Goal: Register for event/course

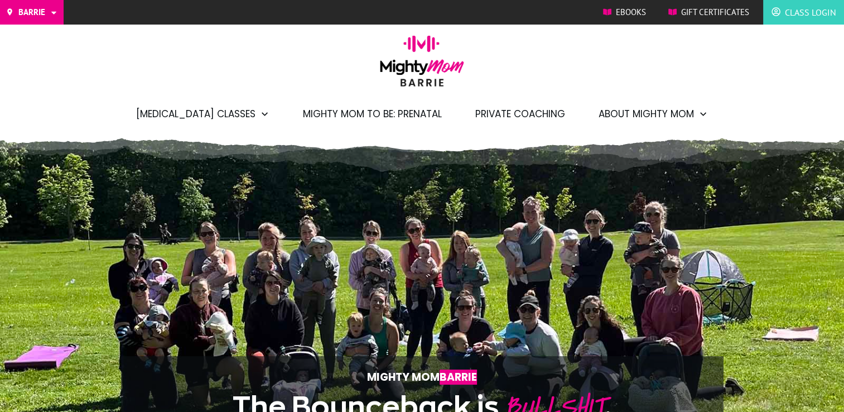
click at [367, 114] on span "Mighty Mom to Be: Prenatal" at bounding box center [372, 113] width 139 height 19
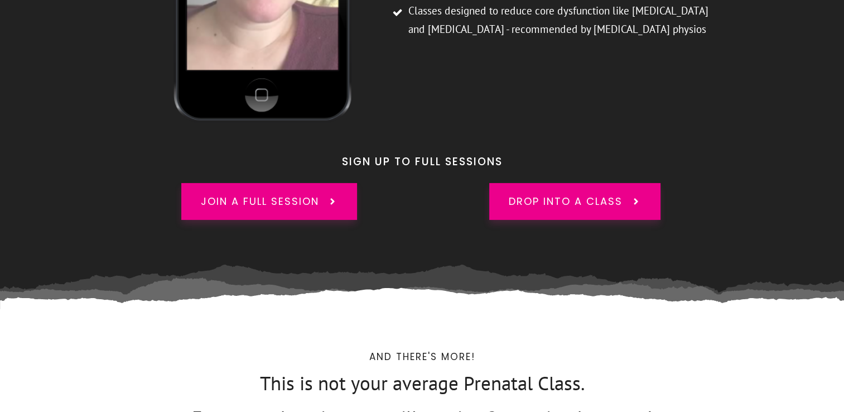
scroll to position [3683, 0]
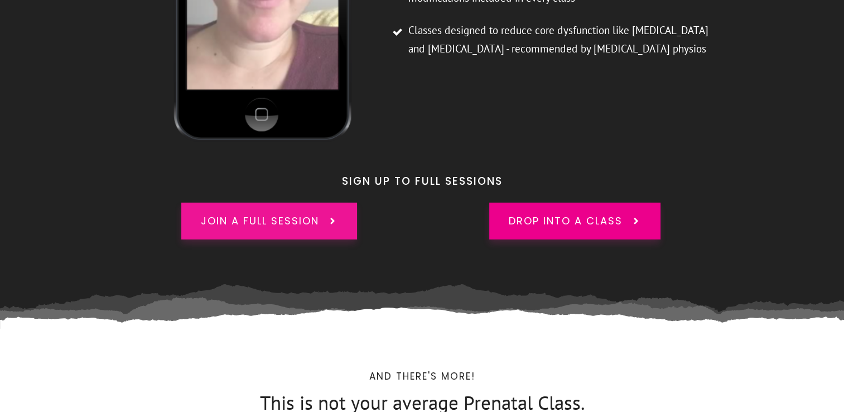
click at [275, 214] on span "Join a full session" at bounding box center [260, 221] width 118 height 15
click at [335, 216] on icon at bounding box center [333, 221] width 10 height 10
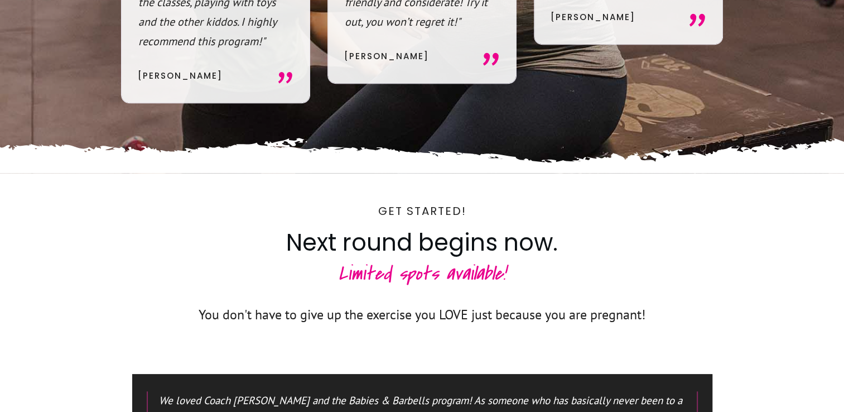
scroll to position [5078, 0]
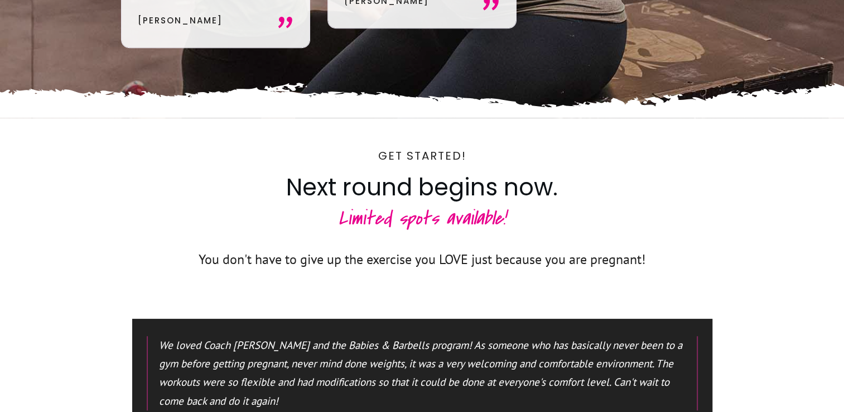
click at [413, 205] on h3 "Limited spots available!" at bounding box center [423, 225] width 602 height 41
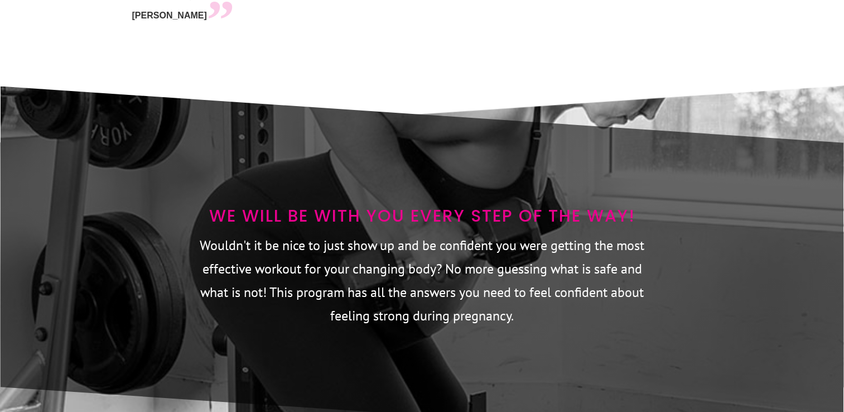
scroll to position [5859, 0]
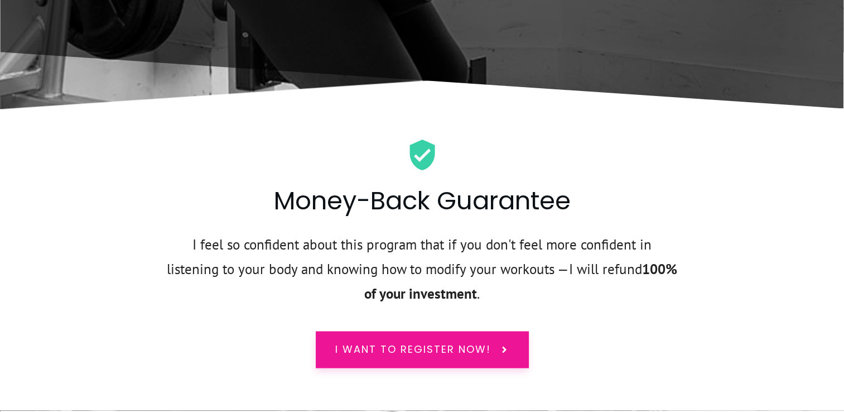
click at [437, 342] on span "I want to register now!" at bounding box center [413, 349] width 156 height 15
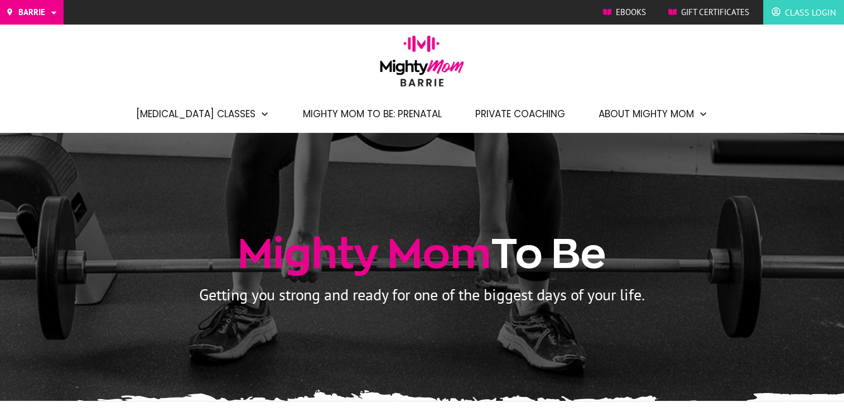
click at [782, 15] on link "Class Login" at bounding box center [804, 12] width 64 height 18
